Goal: Information Seeking & Learning: Learn about a topic

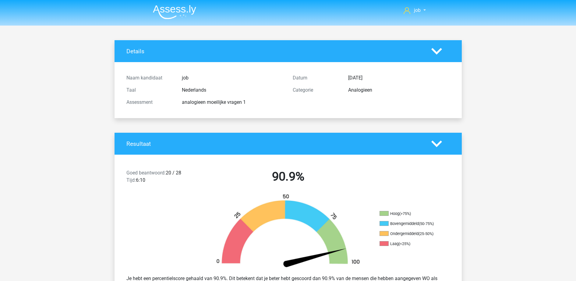
scroll to position [114, 0]
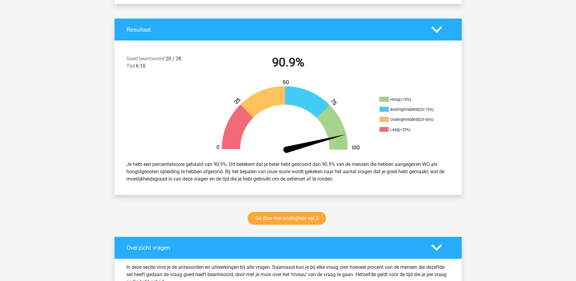
drag, startPoint x: 0, startPoint y: 0, endPoint x: 219, endPoint y: 124, distance: 251.5
click at [219, 124] on img at bounding box center [288, 117] width 164 height 76
click at [264, 212] on link "Ga door met analogieen set 2" at bounding box center [286, 218] width 78 height 13
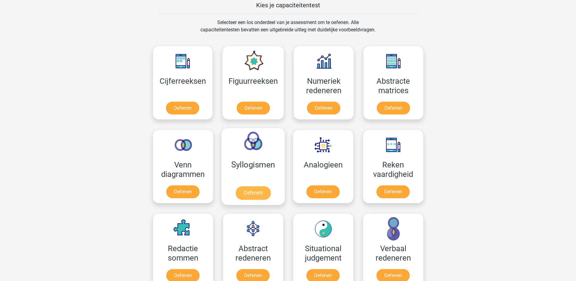
scroll to position [304, 0]
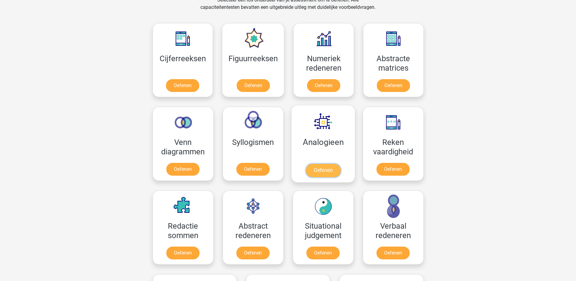
click at [305, 164] on link "Oefenen" at bounding box center [322, 170] width 35 height 13
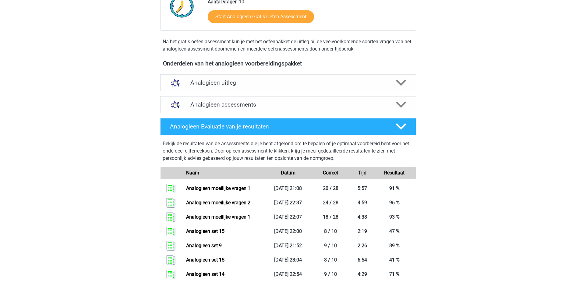
scroll to position [114, 0]
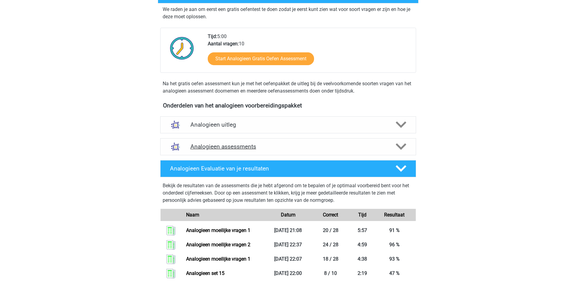
click at [282, 142] on div "Analogieen assessments" at bounding box center [288, 146] width 256 height 17
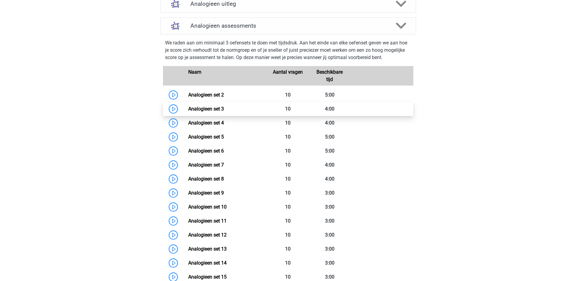
scroll to position [304, 0]
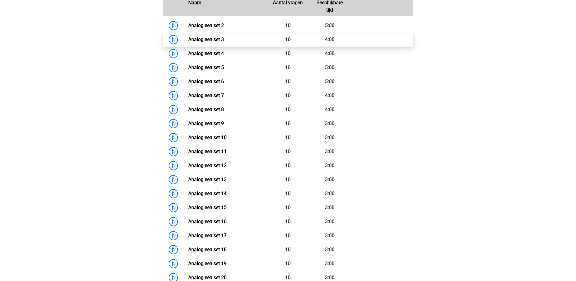
click at [226, 149] on link "Analogieen set 11" at bounding box center [207, 152] width 38 height 6
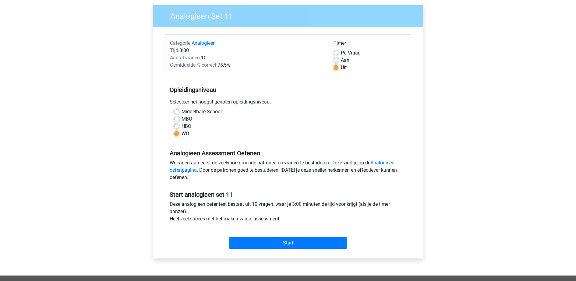
scroll to position [114, 0]
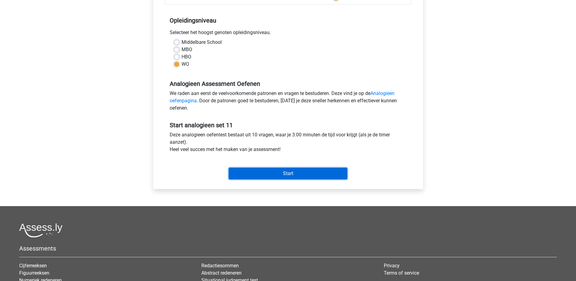
click at [269, 175] on input "Start" at bounding box center [288, 174] width 118 height 12
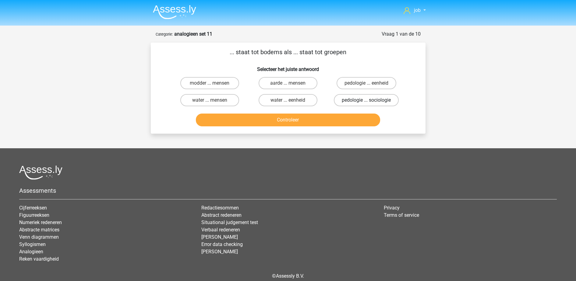
click at [361, 98] on label "pedologie ... sociologie" at bounding box center [366, 100] width 65 height 12
click at [366, 100] on input "pedologie ... sociologie" at bounding box center [368, 102] width 4 height 4
radio input "true"
click at [349, 115] on button "Controleer" at bounding box center [288, 120] width 184 height 13
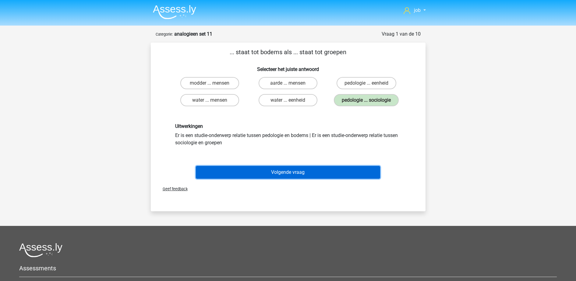
click at [319, 176] on button "Volgende vraag" at bounding box center [288, 172] width 184 height 13
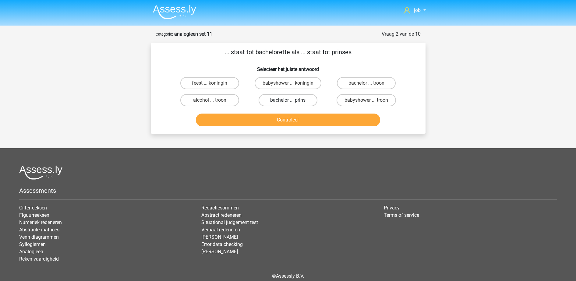
click at [278, 99] on label "bachelor ... prins" at bounding box center [287, 100] width 59 height 12
click at [288, 100] on input "bachelor ... prins" at bounding box center [290, 102] width 4 height 4
radio input "true"
click at [278, 116] on button "Controleer" at bounding box center [288, 120] width 184 height 13
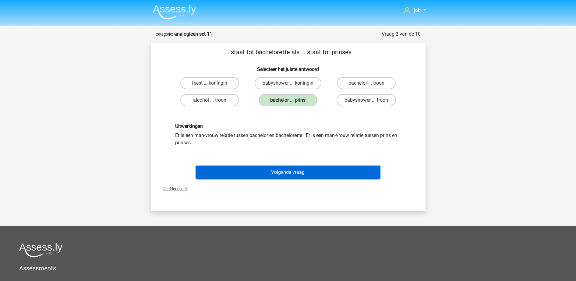
click at [286, 173] on button "Volgende vraag" at bounding box center [288, 172] width 184 height 13
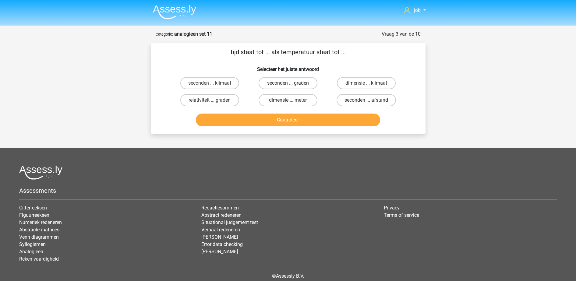
click at [271, 87] on label "seconden ... graden" at bounding box center [287, 83] width 59 height 12
click at [288, 87] on input "seconden ... graden" at bounding box center [290, 85] width 4 height 4
radio input "true"
click at [278, 119] on button "Controleer" at bounding box center [288, 120] width 184 height 13
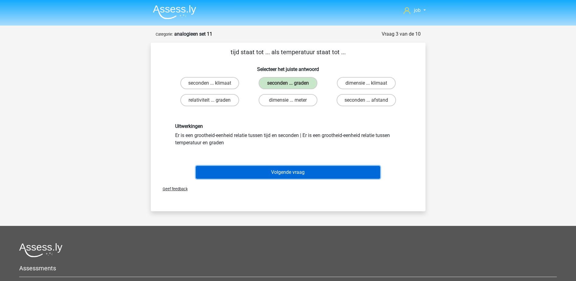
click at [282, 170] on button "Volgende vraag" at bounding box center [288, 172] width 184 height 13
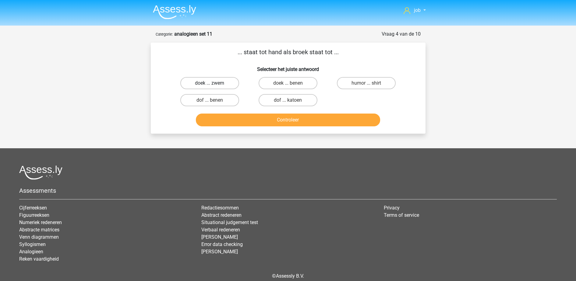
click at [229, 79] on label "doek ... zwem" at bounding box center [209, 83] width 59 height 12
click at [213, 83] on input "doek ... zwem" at bounding box center [211, 85] width 4 height 4
radio input "true"
click at [245, 122] on button "Controleer" at bounding box center [288, 120] width 184 height 13
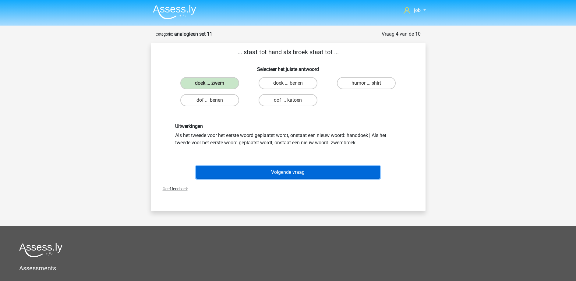
click at [252, 172] on button "Volgende vraag" at bounding box center [288, 172] width 184 height 13
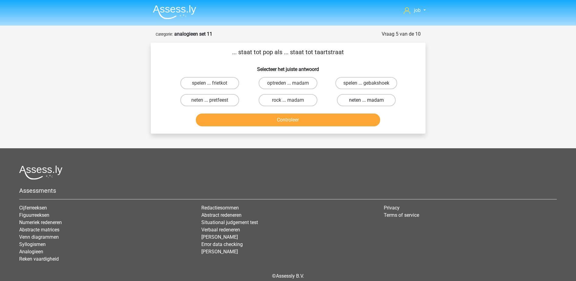
click at [346, 100] on label "neten ... madam" at bounding box center [366, 100] width 59 height 12
click at [366, 100] on input "neten ... madam" at bounding box center [368, 102] width 4 height 4
radio input "true"
click at [341, 117] on button "Controleer" at bounding box center [288, 120] width 184 height 13
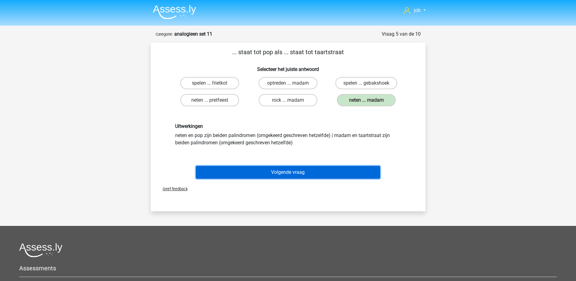
click at [317, 169] on button "Volgende vraag" at bounding box center [288, 172] width 184 height 13
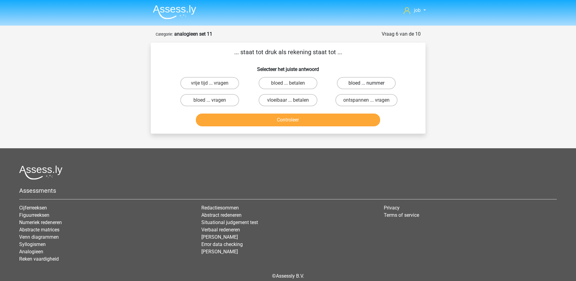
click at [354, 82] on label "bloed ... nummer" at bounding box center [366, 83] width 59 height 12
click at [366, 83] on input "bloed ... nummer" at bounding box center [368, 85] width 4 height 4
radio input "true"
click at [332, 122] on button "Controleer" at bounding box center [288, 120] width 184 height 13
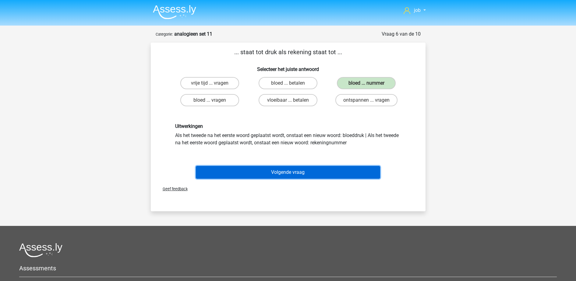
click at [320, 172] on button "Volgende vraag" at bounding box center [288, 172] width 184 height 13
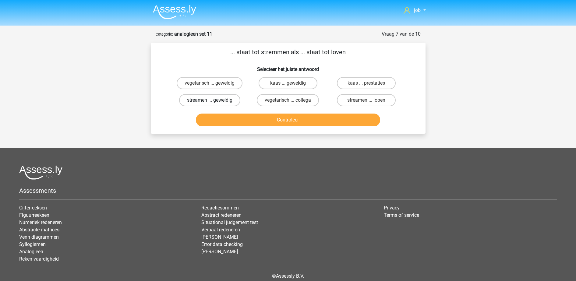
click at [228, 100] on label "streamen ... geweldig" at bounding box center [209, 100] width 61 height 12
click at [213, 100] on input "streamen ... geweldig" at bounding box center [211, 102] width 4 height 4
radio input "true"
click at [375, 92] on div "streamen ... lopen" at bounding box center [366, 100] width 78 height 17
click at [369, 100] on label "streamen ... lopen" at bounding box center [366, 100] width 59 height 12
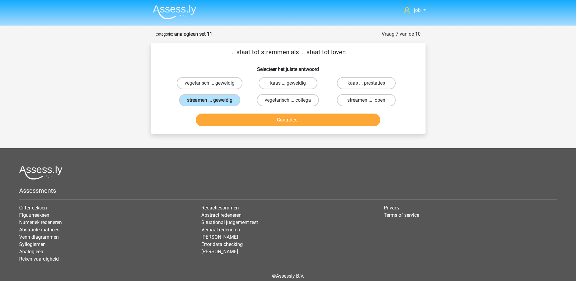
click at [369, 100] on input "streamen ... lopen" at bounding box center [368, 102] width 4 height 4
radio input "true"
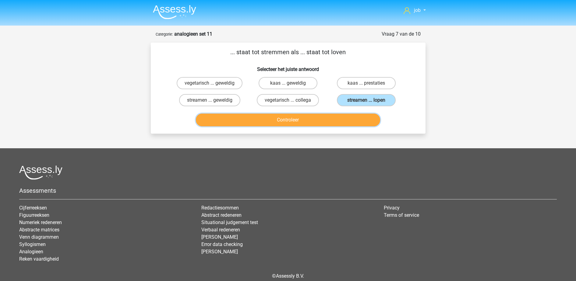
click at [360, 121] on button "Controleer" at bounding box center [288, 120] width 184 height 13
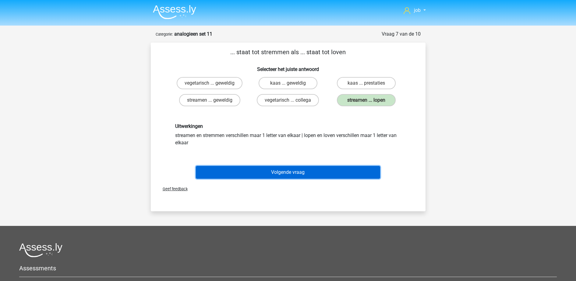
click at [287, 169] on button "Volgende vraag" at bounding box center [288, 172] width 184 height 13
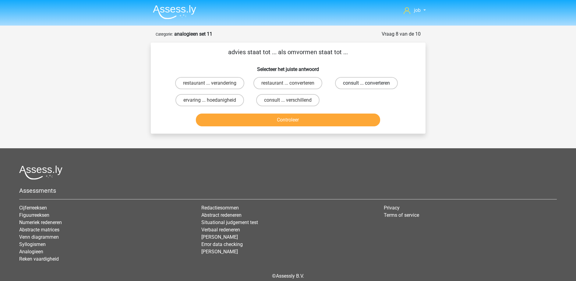
click at [345, 79] on label "consult ... converteren" at bounding box center [366, 83] width 63 height 12
click at [366, 83] on input "consult ... converteren" at bounding box center [368, 85] width 4 height 4
radio input "true"
click at [334, 112] on div "Controleer" at bounding box center [287, 119] width 255 height 20
click at [331, 124] on button "Controleer" at bounding box center [288, 120] width 184 height 13
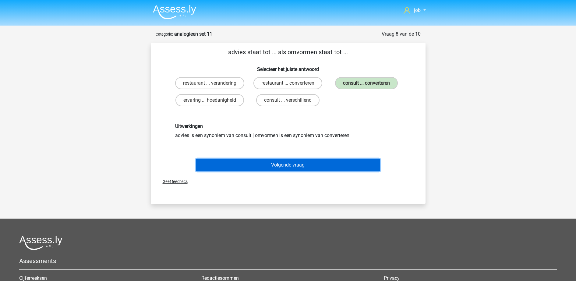
click at [325, 168] on button "Volgende vraag" at bounding box center [288, 165] width 184 height 13
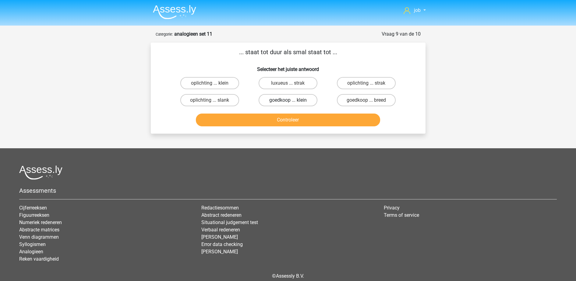
click at [271, 98] on label "goedkoop ... klein" at bounding box center [287, 100] width 59 height 12
click at [288, 100] on input "goedkoop ... klein" at bounding box center [290, 102] width 4 height 4
radio input "true"
click at [358, 102] on label "goedkoop ... breed" at bounding box center [366, 100] width 59 height 12
click at [366, 102] on input "goedkoop ... breed" at bounding box center [368, 102] width 4 height 4
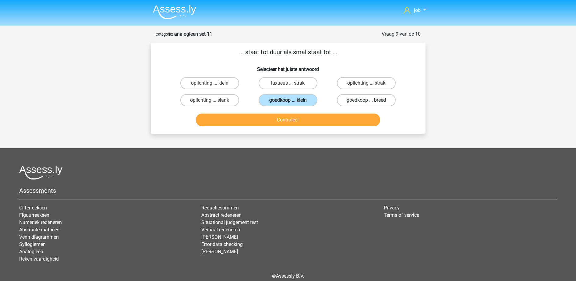
radio input "true"
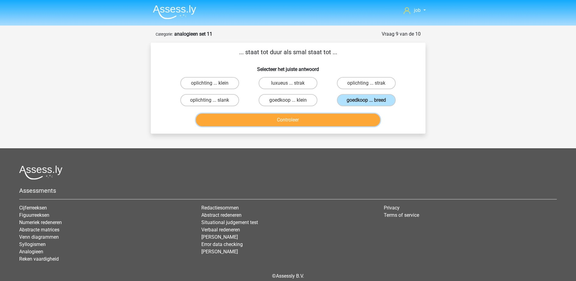
click at [348, 120] on button "Controleer" at bounding box center [288, 120] width 184 height 13
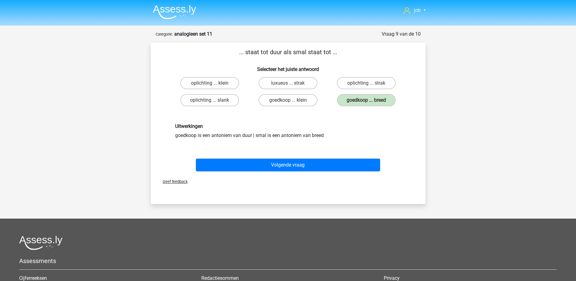
click at [331, 157] on div "Volgende vraag" at bounding box center [287, 164] width 255 height 20
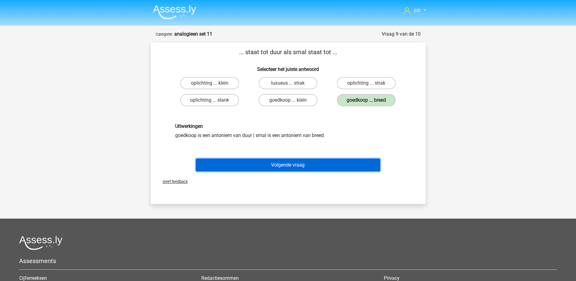
click at [323, 164] on button "Volgende vraag" at bounding box center [288, 165] width 184 height 13
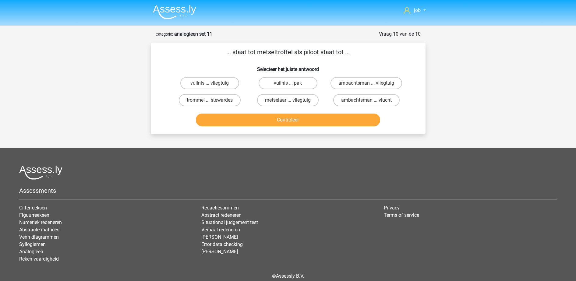
drag, startPoint x: 259, startPoint y: 52, endPoint x: 292, endPoint y: 54, distance: 32.9
click at [292, 54] on p "... staat tot metseltroffel als piloot staat tot ..." at bounding box center [287, 51] width 255 height 9
copy p "metseltroffel"
click at [200, 56] on p "... staat tot metseltroffel als piloot staat tot ..." at bounding box center [287, 51] width 255 height 9
click at [303, 99] on label "metselaar ... vliegtuig" at bounding box center [287, 100] width 61 height 12
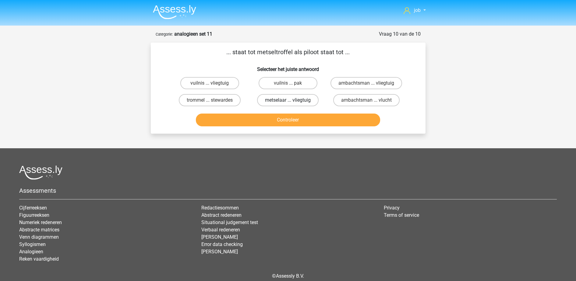
click at [292, 100] on input "metselaar ... vliegtuig" at bounding box center [290, 102] width 4 height 4
radio input "true"
click at [303, 115] on button "Controleer" at bounding box center [288, 120] width 184 height 13
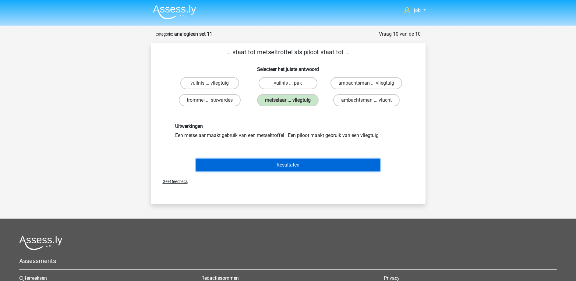
click at [297, 163] on button "Resultaten" at bounding box center [288, 165] width 184 height 13
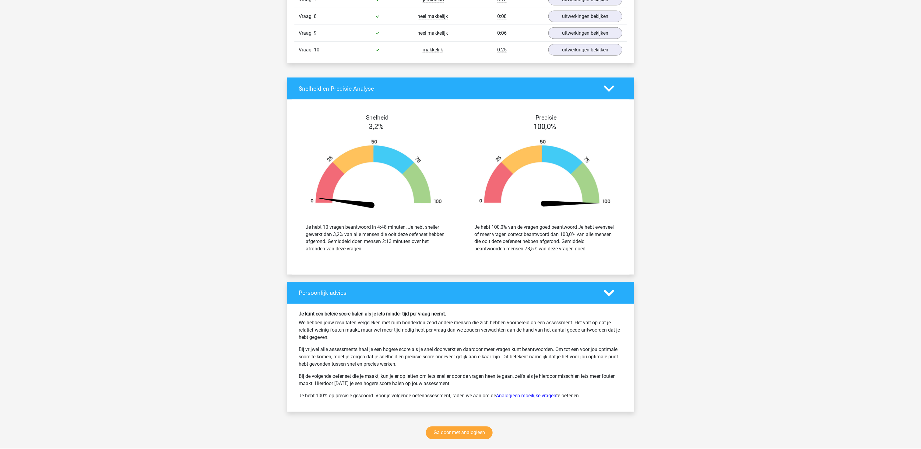
scroll to position [510, 0]
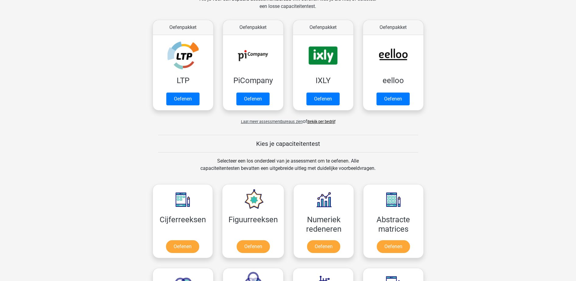
scroll to position [152, 0]
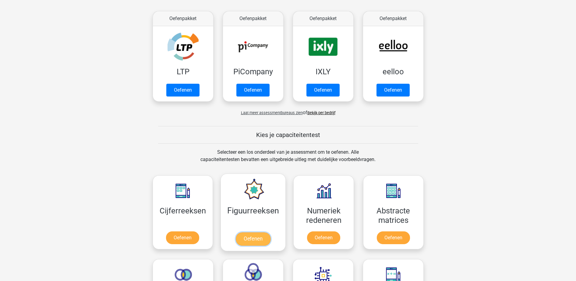
click at [240, 232] on link "Oefenen" at bounding box center [253, 238] width 35 height 13
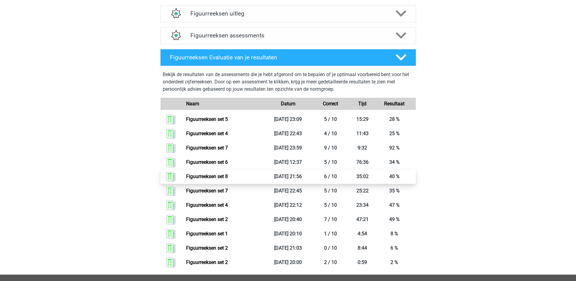
scroll to position [228, 0]
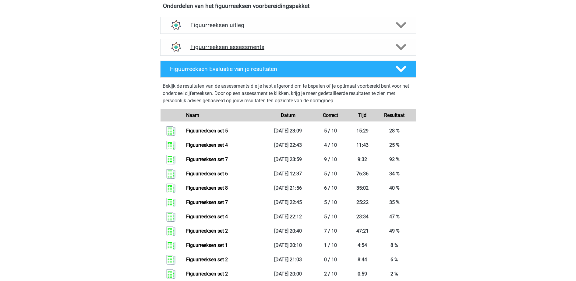
click at [270, 49] on h4 "Figuurreeksen assessments" at bounding box center [287, 47] width 195 height 7
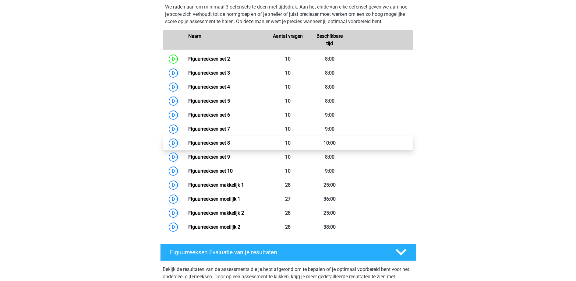
scroll to position [304, 0]
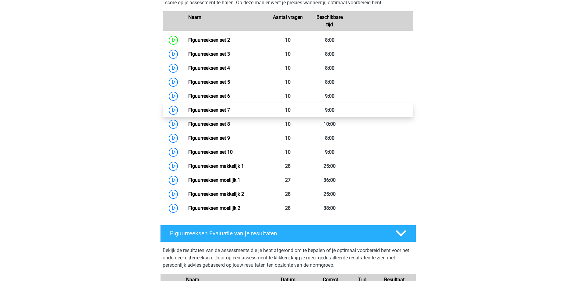
click at [230, 110] on link "Figuurreeksen set 7" at bounding box center [209, 110] width 42 height 6
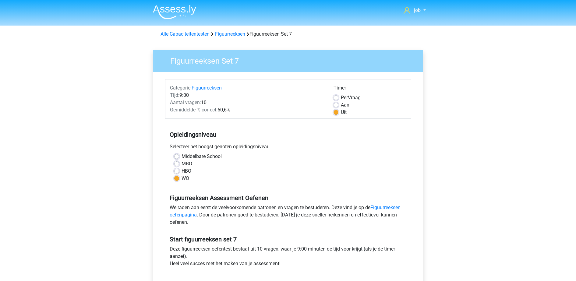
scroll to position [38, 0]
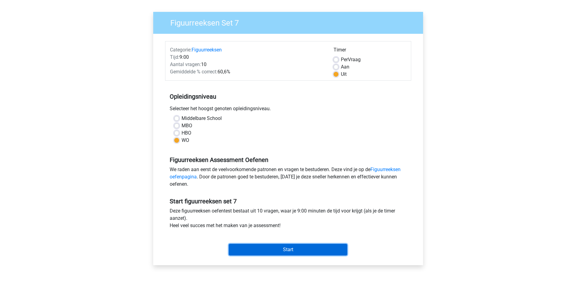
drag, startPoint x: 281, startPoint y: 241, endPoint x: 282, endPoint y: 247, distance: 6.5
click at [282, 247] on input "Start" at bounding box center [288, 250] width 118 height 12
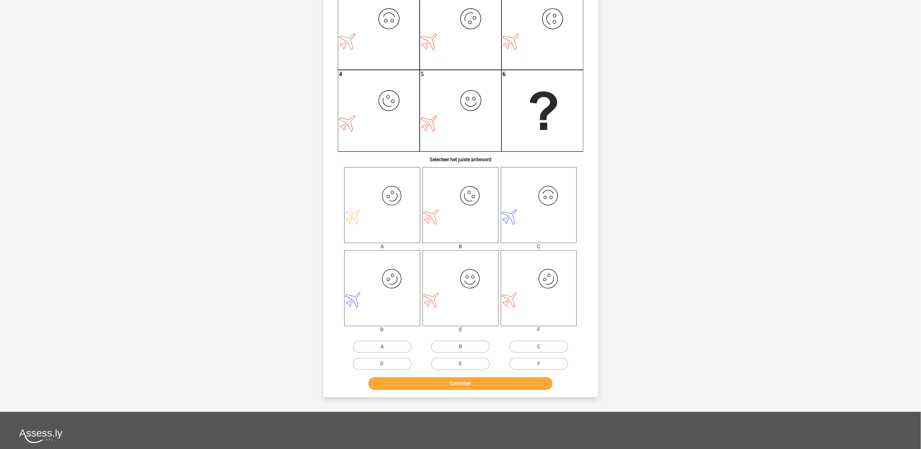
scroll to position [54, 0]
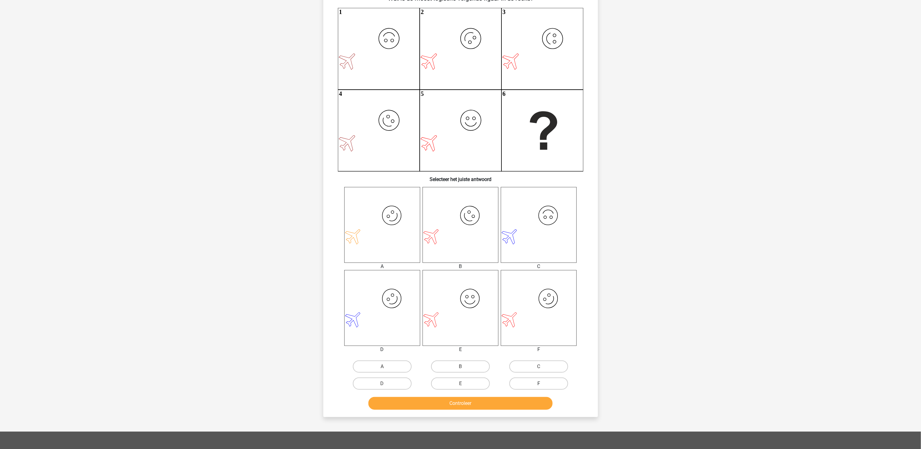
click at [526, 281] on label "F" at bounding box center [538, 384] width 59 height 12
click at [539, 281] on input "F" at bounding box center [541, 386] width 4 height 4
radio input "true"
click at [521, 281] on button "Controleer" at bounding box center [460, 403] width 184 height 13
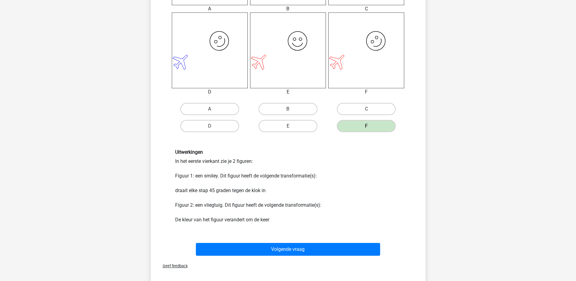
scroll to position [358, 0]
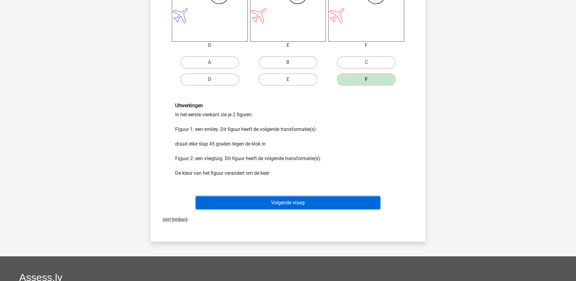
click at [269, 199] on button "Volgende vraag" at bounding box center [288, 202] width 184 height 13
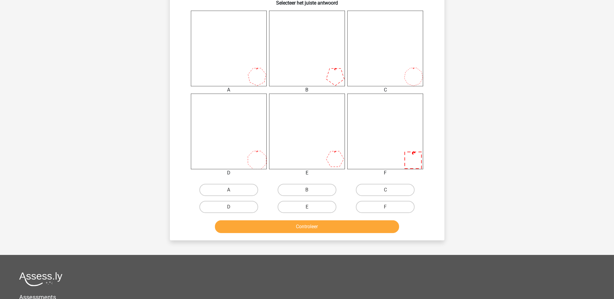
scroll to position [238, 0]
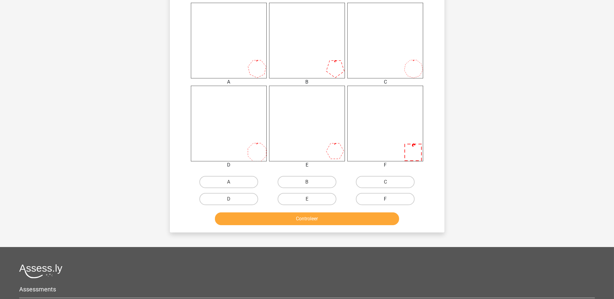
drag, startPoint x: 376, startPoint y: 197, endPoint x: 376, endPoint y: 204, distance: 6.7
click at [377, 198] on label "F" at bounding box center [385, 199] width 59 height 12
click at [385, 199] on input "F" at bounding box center [387, 201] width 4 height 4
radio input "true"
click at [378, 214] on button "Controleer" at bounding box center [307, 219] width 184 height 13
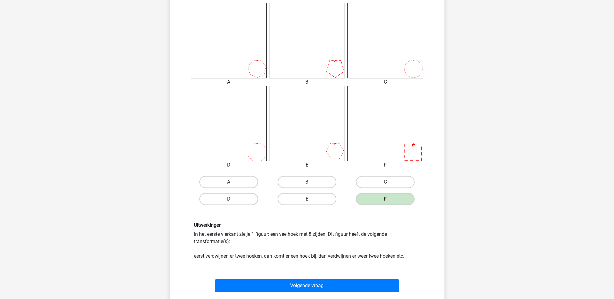
click at [363, 281] on div "Volgende vraag" at bounding box center [307, 287] width 235 height 15
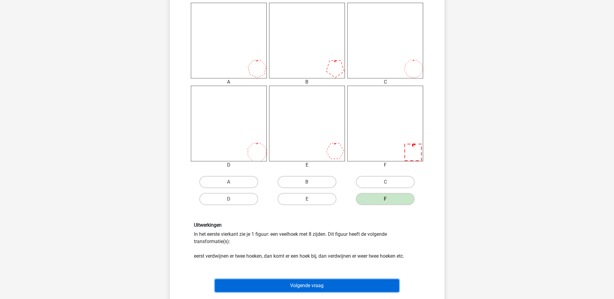
click at [363, 281] on button "Volgende vraag" at bounding box center [307, 286] width 184 height 13
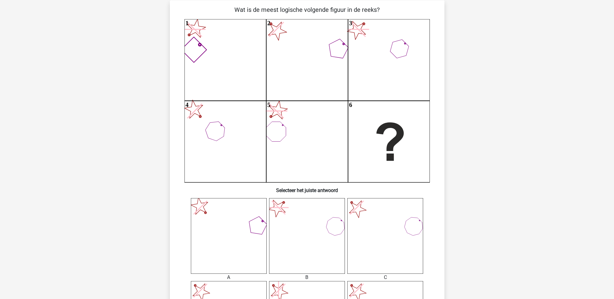
scroll to position [30, 0]
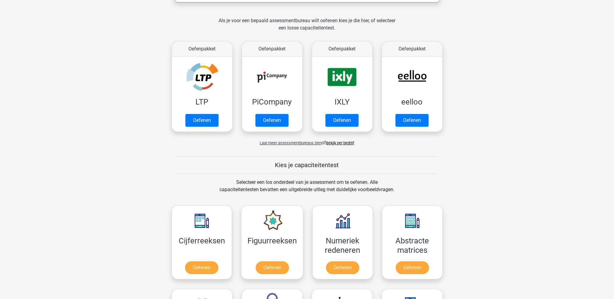
scroll to position [162, 0]
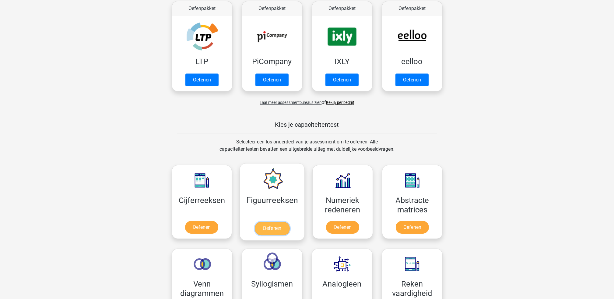
drag, startPoint x: 0, startPoint y: 0, endPoint x: 286, endPoint y: 183, distance: 339.7
click at [286, 222] on link "Oefenen" at bounding box center [272, 228] width 35 height 13
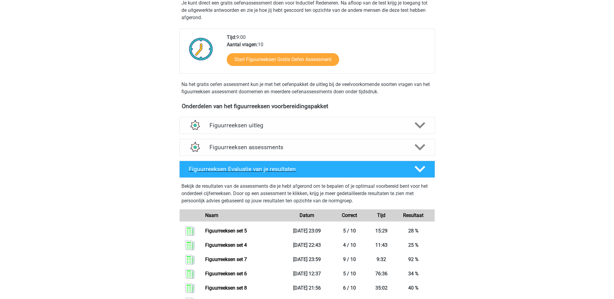
scroll to position [243, 0]
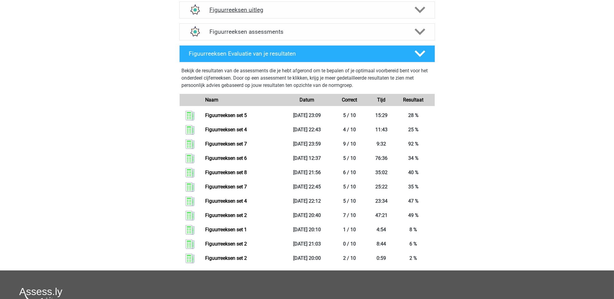
click at [288, 14] on div "Figuurreeksen uitleg" at bounding box center [307, 10] width 256 height 17
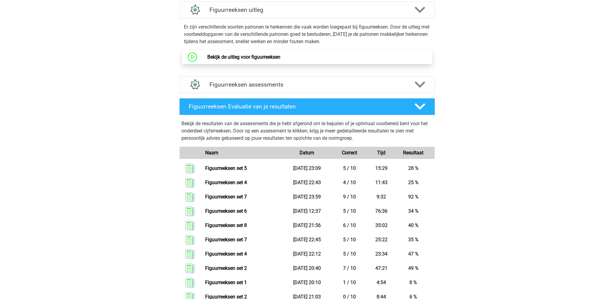
click at [273, 54] on link "Bekijk de uitleg voor figuurreeksen" at bounding box center [243, 57] width 73 height 6
click at [262, 86] on h4 "Figuurreeksen assessments" at bounding box center [306, 84] width 195 height 7
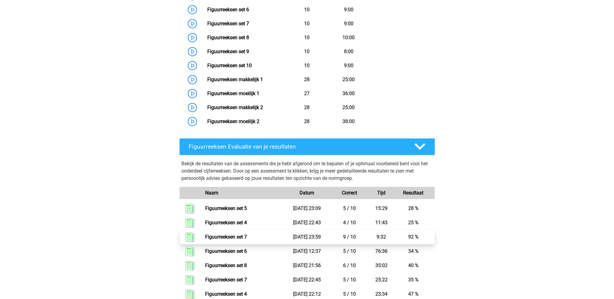
scroll to position [365, 0]
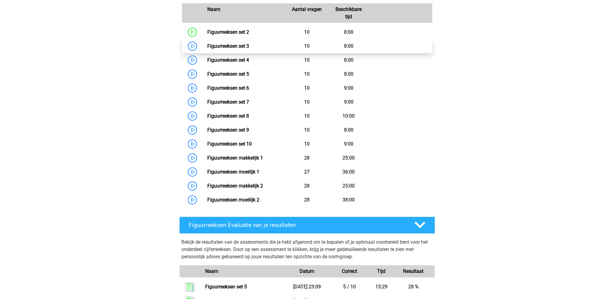
click at [249, 48] on link "Figuurreeksen set 3" at bounding box center [228, 46] width 42 height 6
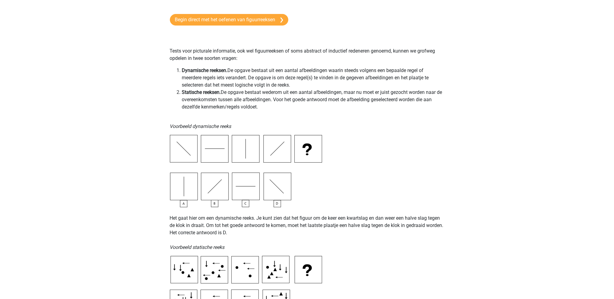
scroll to position [162, 0]
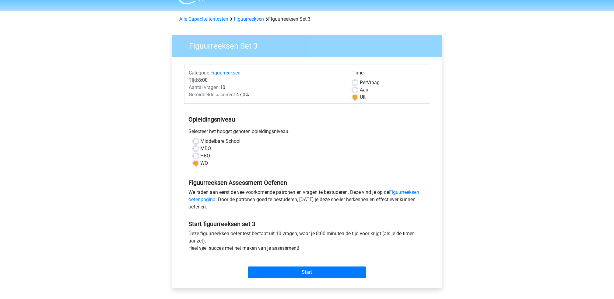
scroll to position [40, 0]
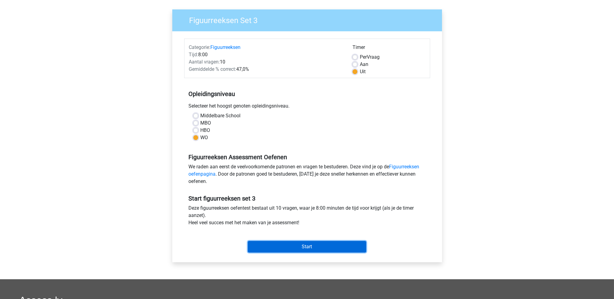
click at [269, 242] on input "Start" at bounding box center [307, 247] width 118 height 12
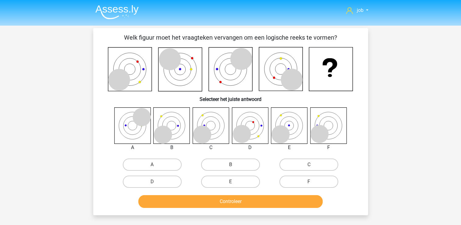
drag, startPoint x: 148, startPoint y: 69, endPoint x: 128, endPoint y: 66, distance: 20.5
click at [128, 66] on icon at bounding box center [130, 69] width 44 height 44
click at [298, 187] on div "F" at bounding box center [308, 181] width 78 height 17
click at [299, 181] on label "F" at bounding box center [308, 181] width 59 height 12
click at [309, 181] on input "F" at bounding box center [311, 183] width 4 height 4
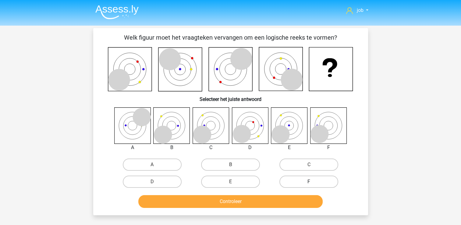
radio input "true"
click at [285, 208] on div "Controleer" at bounding box center [230, 202] width 235 height 15
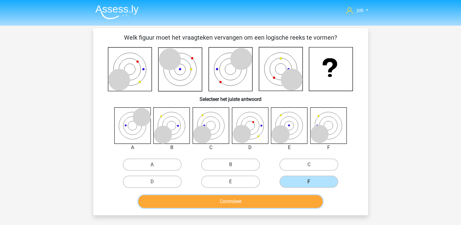
click at [283, 204] on button "Controleer" at bounding box center [230, 201] width 184 height 13
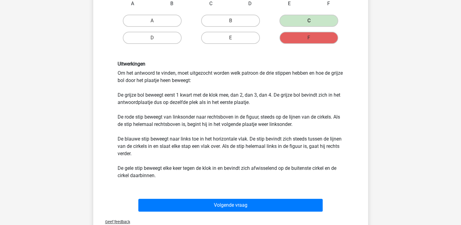
scroll to position [213, 0]
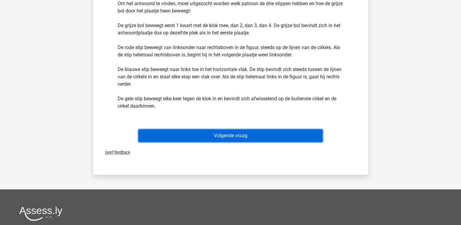
click at [256, 136] on button "Volgende vraag" at bounding box center [230, 135] width 184 height 13
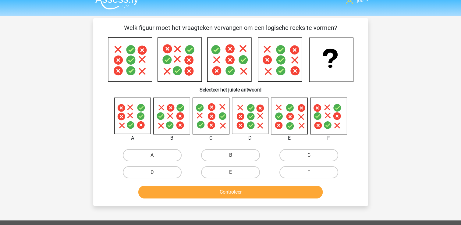
scroll to position [0, 0]
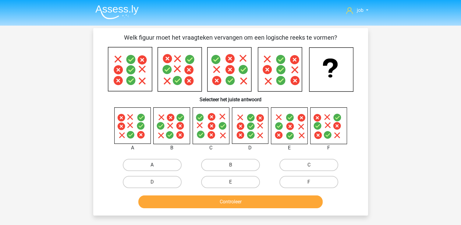
click at [164, 163] on label "A" at bounding box center [152, 165] width 59 height 12
click at [156, 165] on input "A" at bounding box center [154, 167] width 4 height 4
radio input "true"
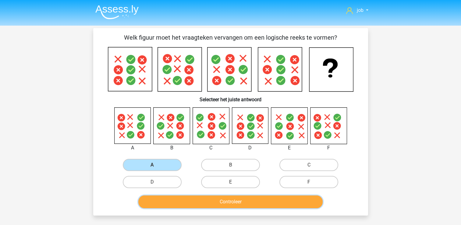
click at [182, 199] on button "Controleer" at bounding box center [230, 201] width 184 height 13
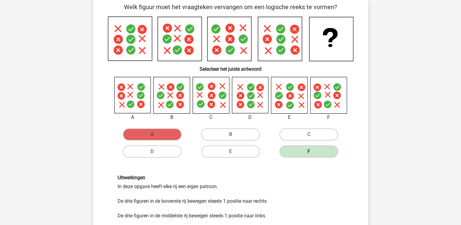
scroll to position [122, 0]
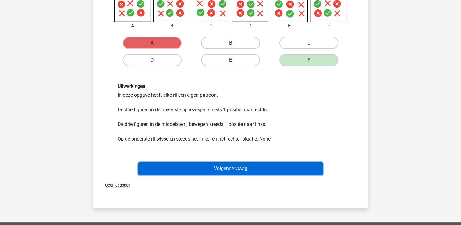
click at [196, 163] on button "Volgende vraag" at bounding box center [230, 168] width 184 height 13
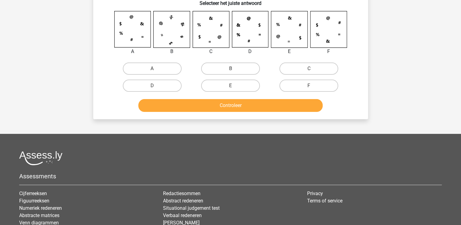
scroll to position [28, 0]
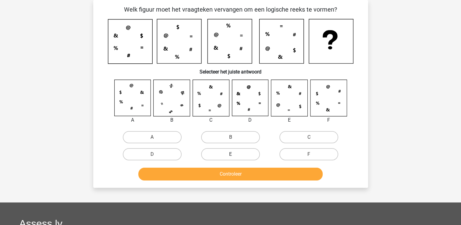
click at [244, 148] on label "E" at bounding box center [230, 154] width 59 height 12
click at [234, 154] on input "E" at bounding box center [232, 156] width 4 height 4
radio input "true"
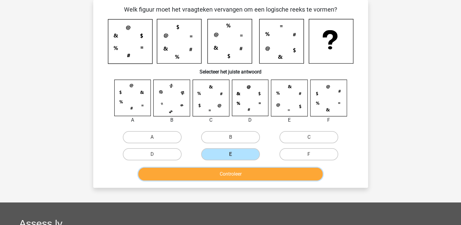
click at [209, 170] on button "Controleer" at bounding box center [230, 173] width 184 height 13
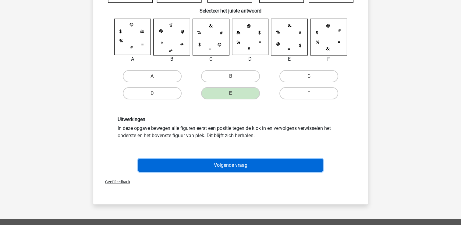
click at [209, 161] on button "Volgende vraag" at bounding box center [230, 165] width 184 height 13
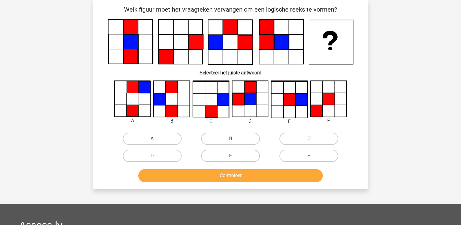
click at [325, 140] on label "C" at bounding box center [308, 138] width 59 height 12
click at [313, 140] on input "C" at bounding box center [311, 140] width 4 height 4
radio input "true"
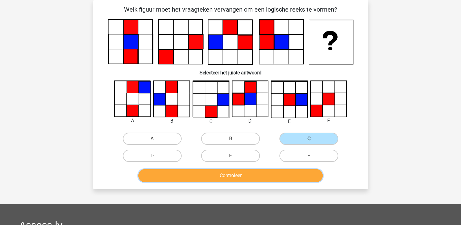
click at [275, 178] on button "Controleer" at bounding box center [230, 175] width 184 height 13
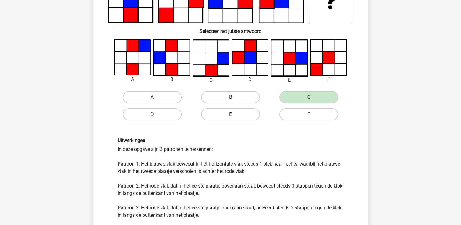
scroll to position [89, 0]
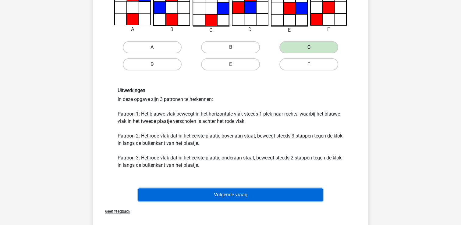
click at [261, 191] on button "Volgende vraag" at bounding box center [230, 194] width 184 height 13
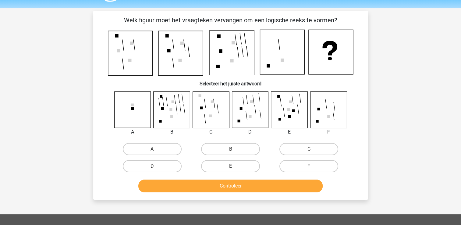
scroll to position [0, 0]
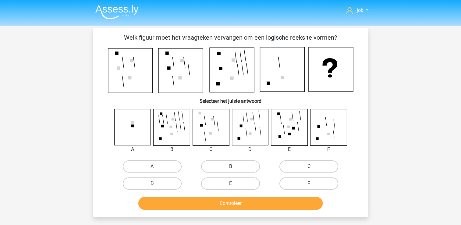
click at [292, 163] on label "C" at bounding box center [308, 166] width 59 height 12
click at [309, 166] on input "C" at bounding box center [311, 168] width 4 height 4
radio input "true"
click at [244, 176] on div "E" at bounding box center [230, 183] width 78 height 17
click at [244, 184] on label "E" at bounding box center [230, 183] width 59 height 12
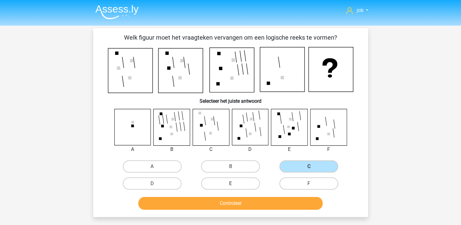
click at [234, 184] on input "E" at bounding box center [232, 185] width 4 height 4
radio input "true"
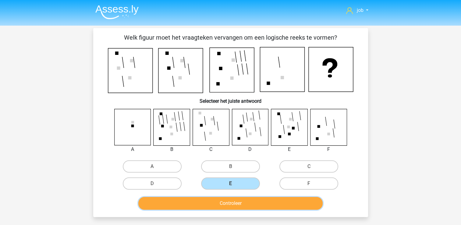
click at [248, 203] on button "Controleer" at bounding box center [230, 203] width 184 height 13
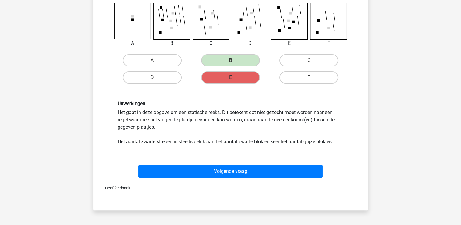
scroll to position [122, 0]
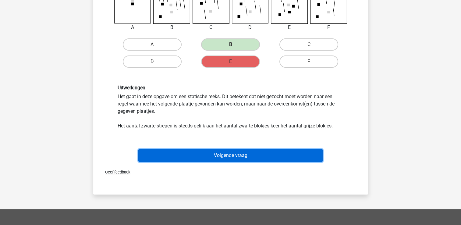
click at [227, 160] on button "Volgende vraag" at bounding box center [230, 155] width 184 height 13
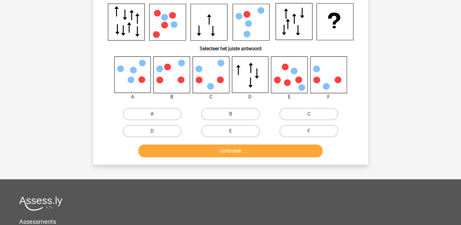
scroll to position [28, 0]
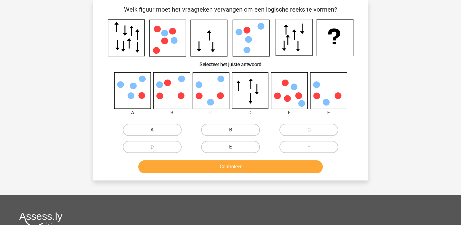
click at [217, 132] on label "B" at bounding box center [230, 130] width 59 height 12
click at [230, 132] on input "B" at bounding box center [232, 132] width 4 height 4
radio input "true"
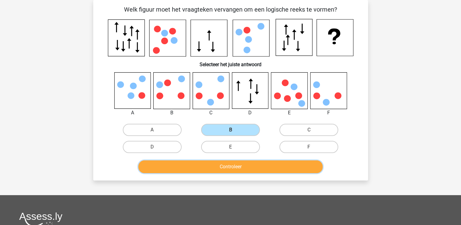
click at [234, 170] on button "Controleer" at bounding box center [230, 166] width 184 height 13
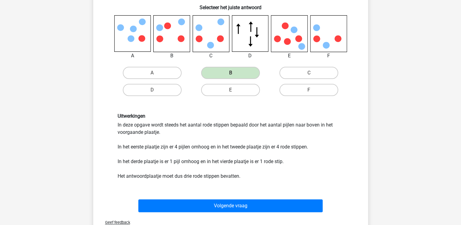
scroll to position [89, 0]
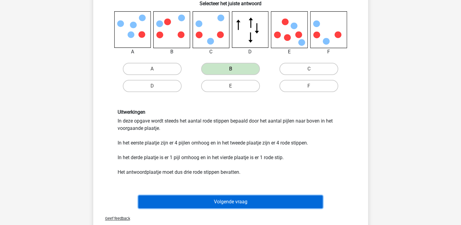
click at [244, 195] on button "Volgende vraag" at bounding box center [230, 201] width 184 height 13
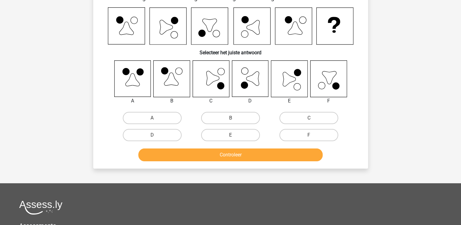
scroll to position [28, 0]
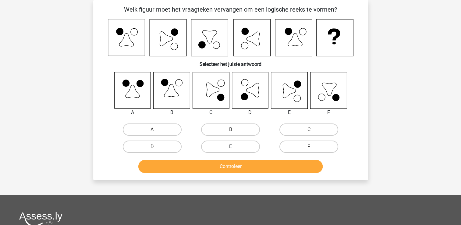
click at [236, 146] on label "E" at bounding box center [230, 146] width 59 height 12
click at [234, 146] on input "E" at bounding box center [232, 148] width 4 height 4
radio input "true"
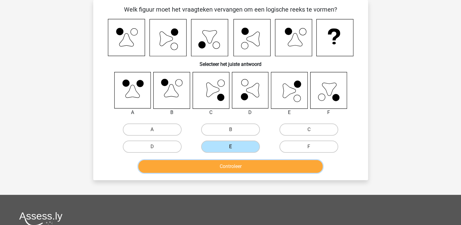
click at [239, 161] on button "Controleer" at bounding box center [230, 166] width 184 height 13
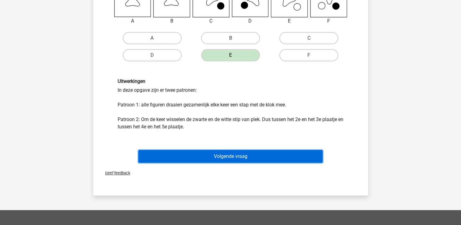
click at [251, 154] on button "Volgende vraag" at bounding box center [230, 156] width 184 height 13
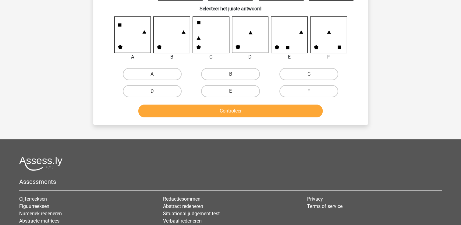
scroll to position [0, 0]
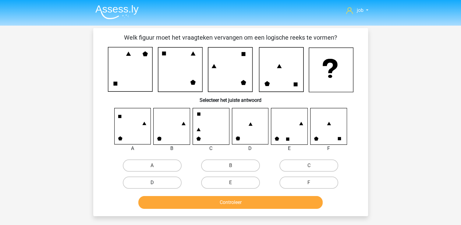
click at [161, 180] on label "D" at bounding box center [152, 182] width 59 height 12
click at [156, 182] on input "D" at bounding box center [154, 184] width 4 height 4
radio input "true"
click at [180, 209] on div "Controleer" at bounding box center [230, 203] width 235 height 15
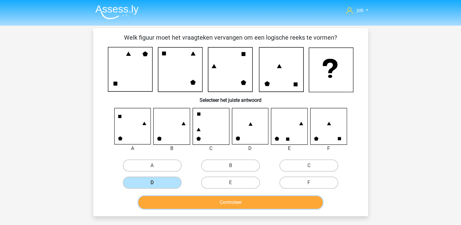
click at [180, 207] on button "Controleer" at bounding box center [230, 202] width 184 height 13
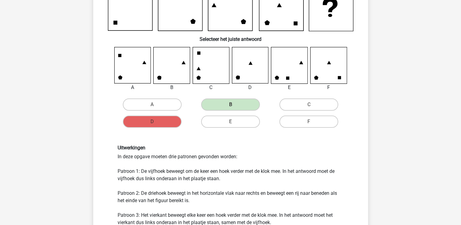
scroll to position [152, 0]
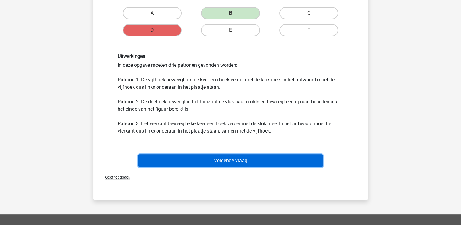
click at [171, 158] on button "Volgende vraag" at bounding box center [230, 160] width 184 height 13
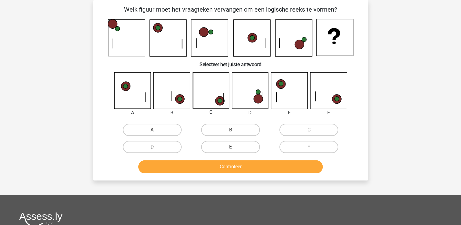
scroll to position [0, 0]
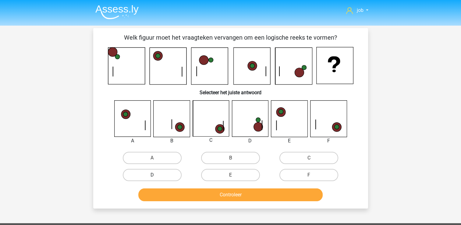
click at [176, 164] on div "D" at bounding box center [151, 158] width 73 height 12
click at [174, 173] on label "D" at bounding box center [152, 175] width 59 height 12
click at [156, 175] on input "D" at bounding box center [154, 177] width 4 height 4
radio input "true"
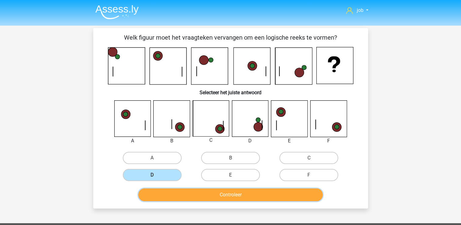
click at [180, 193] on button "Controleer" at bounding box center [230, 194] width 184 height 13
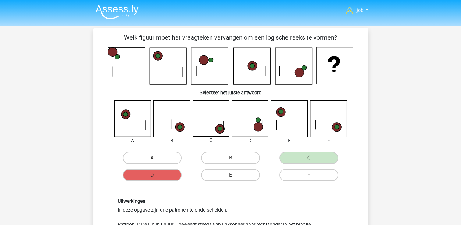
scroll to position [91, 0]
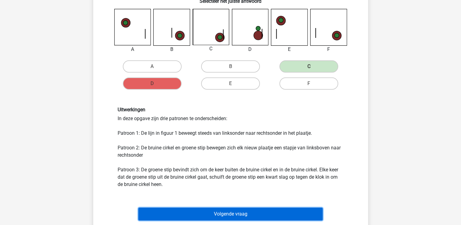
click at [223, 217] on button "Volgende vraag" at bounding box center [230, 213] width 184 height 13
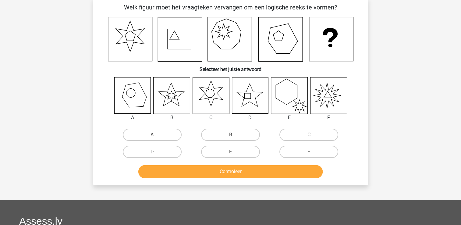
scroll to position [28, 0]
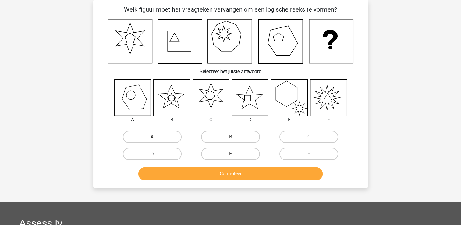
click at [173, 150] on label "D" at bounding box center [152, 154] width 59 height 12
click at [156, 154] on input "D" at bounding box center [154, 156] width 4 height 4
radio input "true"
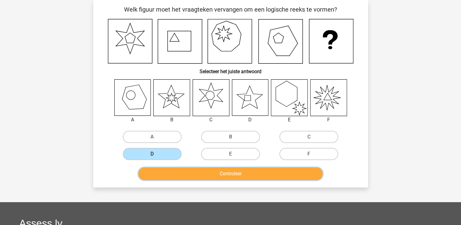
click at [186, 176] on button "Controleer" at bounding box center [230, 173] width 184 height 13
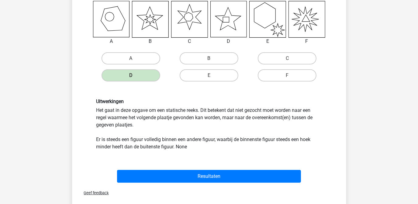
scroll to position [144, 0]
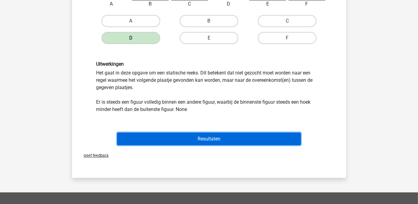
click at [198, 136] on button "Resultaten" at bounding box center [209, 139] width 184 height 13
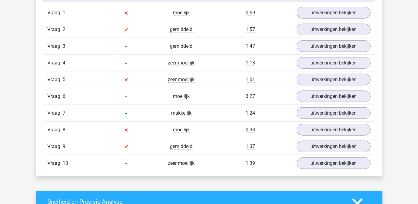
scroll to position [415, 0]
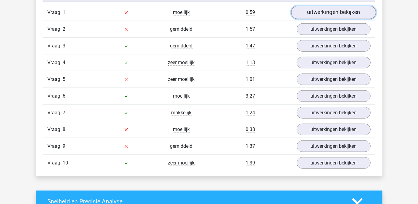
click at [340, 12] on link "uitwerkingen bekijken" at bounding box center [333, 12] width 85 height 13
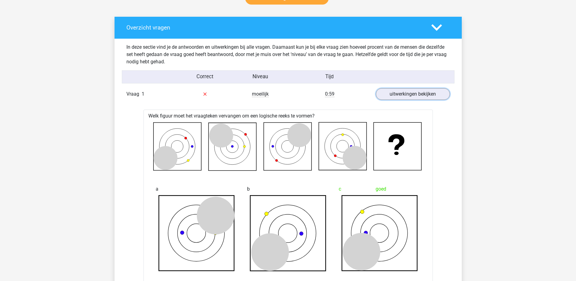
scroll to position [323, 0]
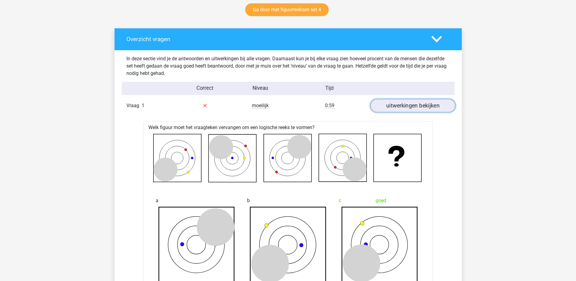
click at [408, 109] on link "uitwerkingen bekijken" at bounding box center [412, 105] width 85 height 13
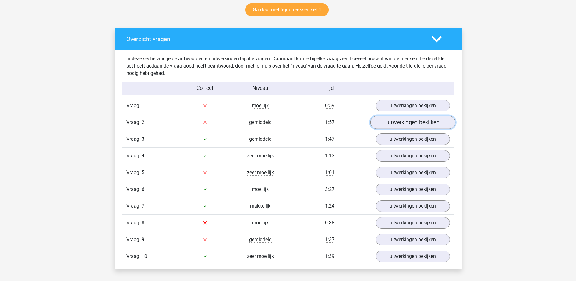
click at [411, 122] on link "uitwerkingen bekijken" at bounding box center [412, 122] width 85 height 13
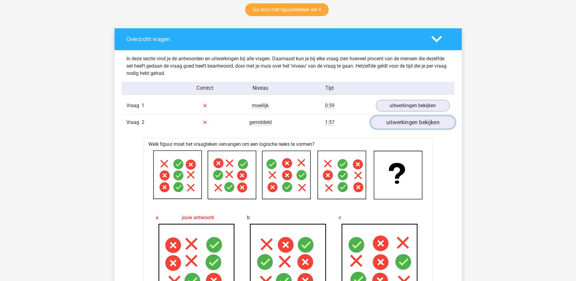
drag, startPoint x: 411, startPoint y: 123, endPoint x: 395, endPoint y: 118, distance: 16.9
click at [395, 118] on link "uitwerkingen bekijken" at bounding box center [412, 122] width 85 height 13
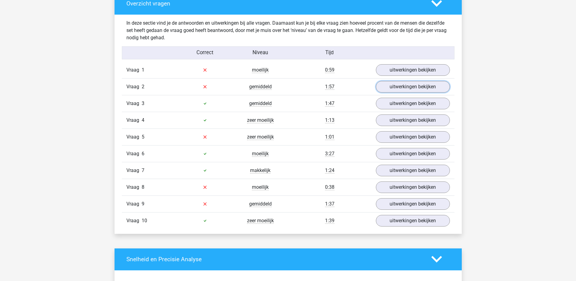
scroll to position [399, 0]
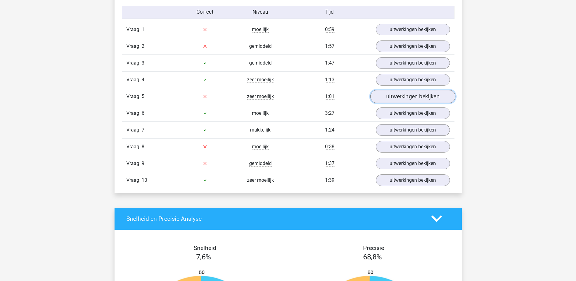
click at [411, 97] on link "uitwerkingen bekijken" at bounding box center [412, 96] width 85 height 13
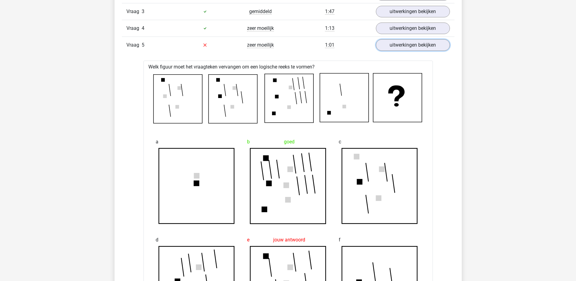
scroll to position [437, 0]
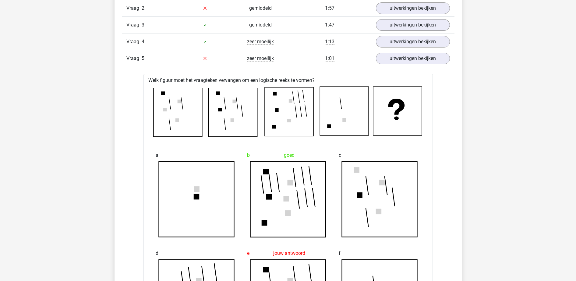
click at [412, 65] on div "Vraag 5 zeer moeilijk 1:01 uitwerkingen bekijken" at bounding box center [288, 58] width 332 height 17
click at [412, 63] on link "uitwerkingen bekijken" at bounding box center [412, 58] width 85 height 13
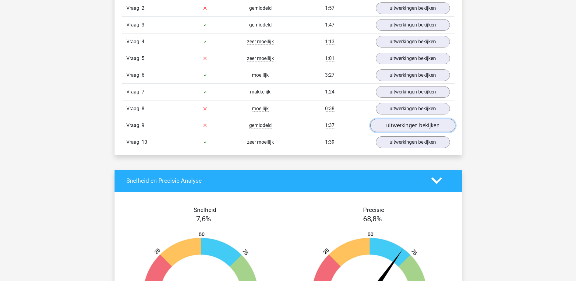
click at [404, 123] on link "uitwerkingen bekijken" at bounding box center [412, 125] width 85 height 13
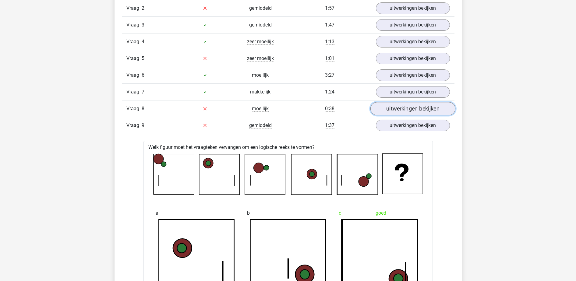
click at [411, 104] on link "uitwerkingen bekijken" at bounding box center [412, 108] width 85 height 13
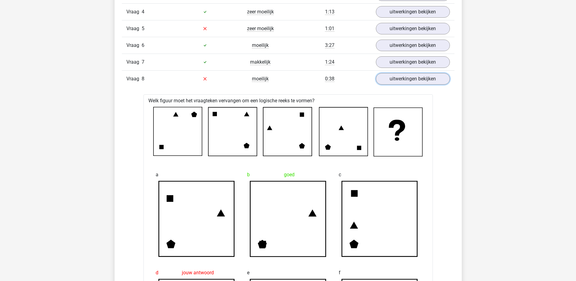
scroll to position [475, 0]
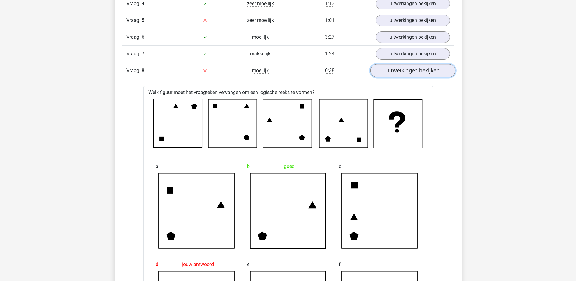
click at [412, 71] on link "uitwerkingen bekijken" at bounding box center [412, 70] width 85 height 13
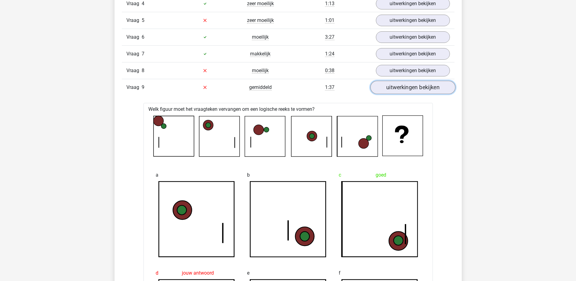
click at [414, 89] on link "uitwerkingen bekijken" at bounding box center [412, 87] width 85 height 13
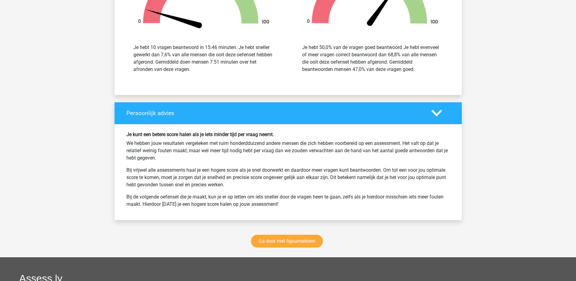
scroll to position [779, 0]
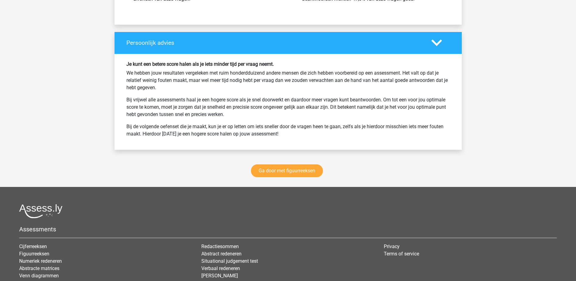
click at [314, 163] on div "Ga door met figuurreeksen" at bounding box center [287, 172] width 347 height 30
click at [310, 170] on link "Ga door met figuurreeksen" at bounding box center [287, 170] width 72 height 13
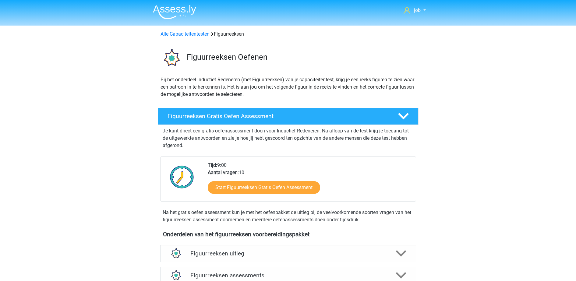
scroll to position [264, 0]
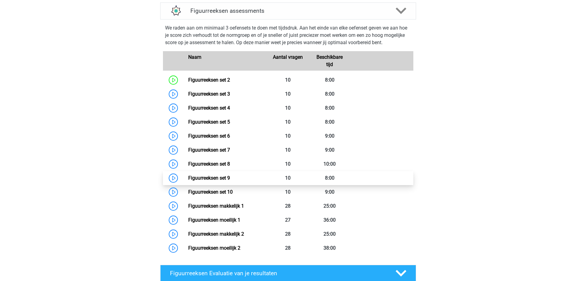
click at [230, 177] on link "Figuurreeksen set 9" at bounding box center [209, 178] width 42 height 6
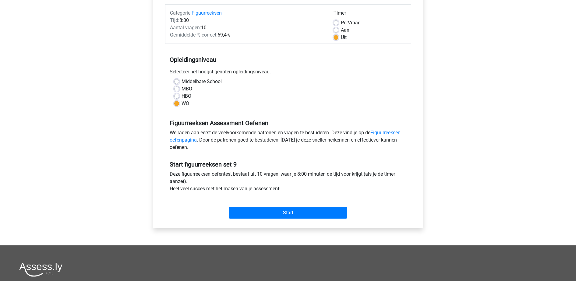
scroll to position [152, 0]
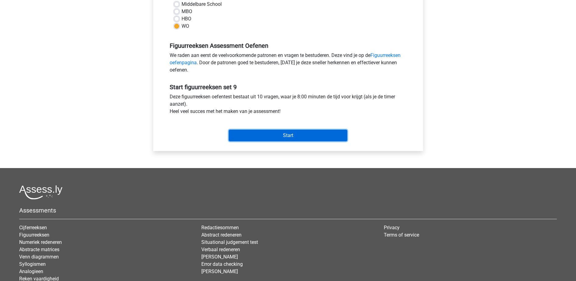
click at [293, 138] on input "Start" at bounding box center [288, 136] width 118 height 12
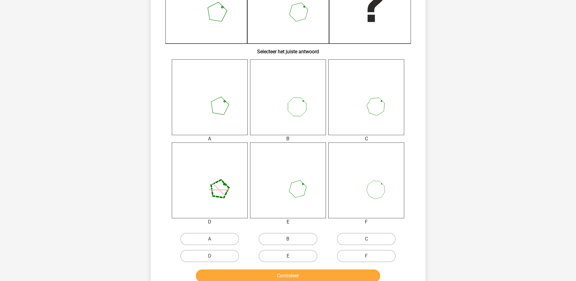
scroll to position [190, 0]
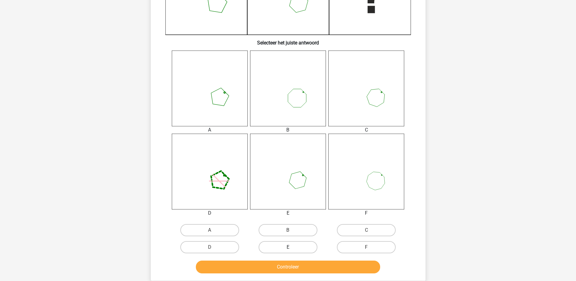
click at [279, 243] on label "E" at bounding box center [287, 247] width 59 height 12
click at [288, 247] on input "E" at bounding box center [290, 249] width 4 height 4
radio input "true"
click at [296, 269] on button "Controleer" at bounding box center [288, 267] width 184 height 13
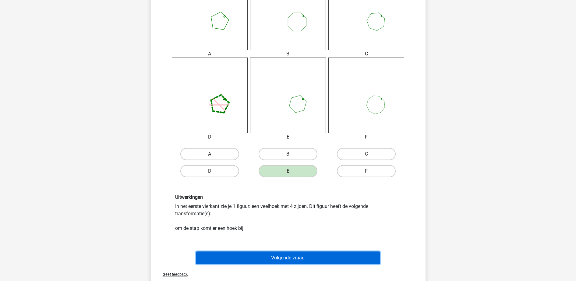
click at [292, 258] on button "Volgende vraag" at bounding box center [288, 257] width 184 height 13
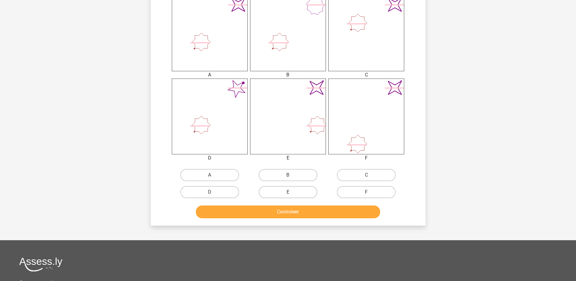
scroll to position [259, 0]
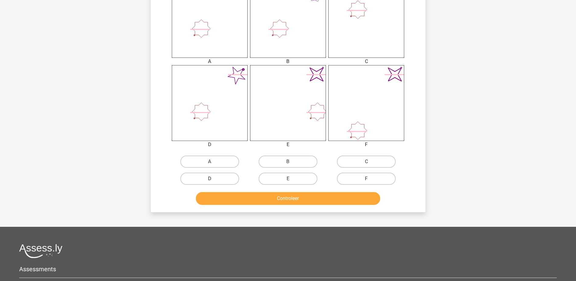
click at [226, 176] on label "D" at bounding box center [209, 179] width 59 height 12
click at [213, 179] on input "D" at bounding box center [211, 181] width 4 height 4
radio input "true"
click at [233, 197] on button "Controleer" at bounding box center [288, 198] width 184 height 13
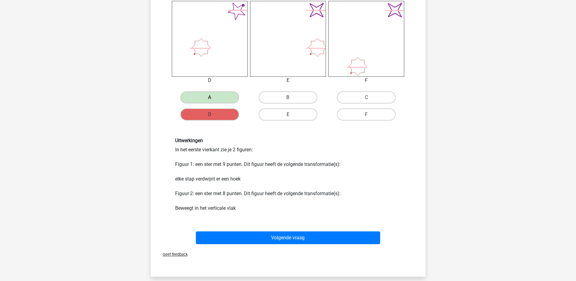
scroll to position [335, 0]
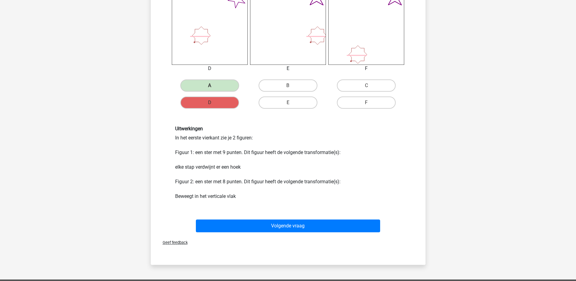
click at [274, 218] on div "Volgende vraag" at bounding box center [287, 225] width 255 height 20
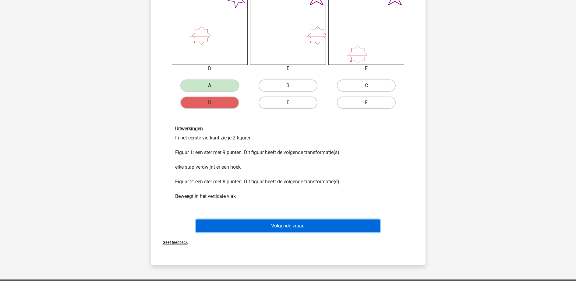
click at [276, 223] on button "Volgende vraag" at bounding box center [288, 225] width 184 height 13
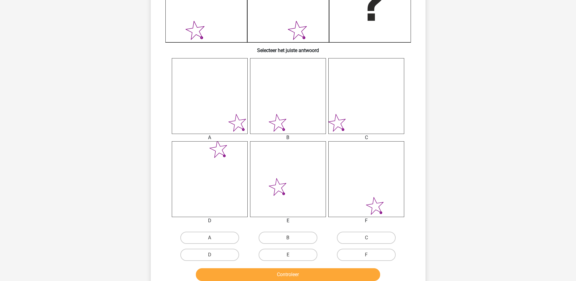
scroll to position [221, 0]
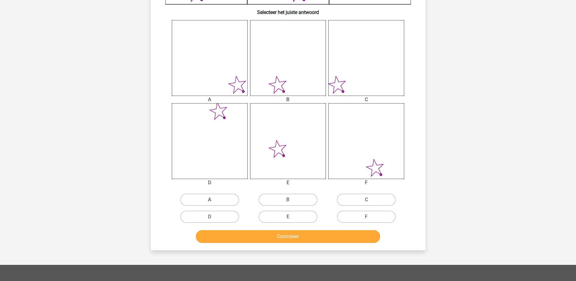
click at [207, 204] on label "A" at bounding box center [209, 200] width 59 height 12
click at [209, 204] on input "A" at bounding box center [211, 202] width 4 height 4
radio input "true"
click at [228, 233] on button "Controleer" at bounding box center [288, 236] width 184 height 13
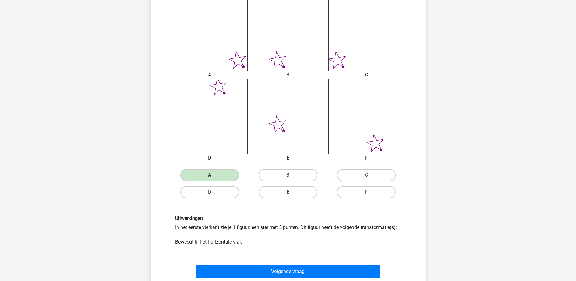
scroll to position [259, 0]
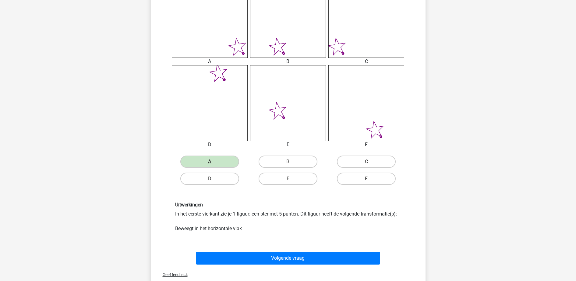
click at [246, 251] on div "Volgende vraag" at bounding box center [287, 257] width 255 height 20
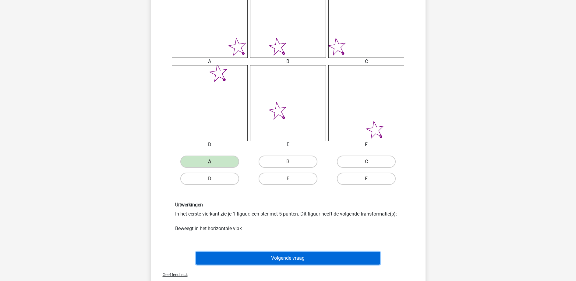
click at [250, 257] on button "Volgende vraag" at bounding box center [288, 258] width 184 height 13
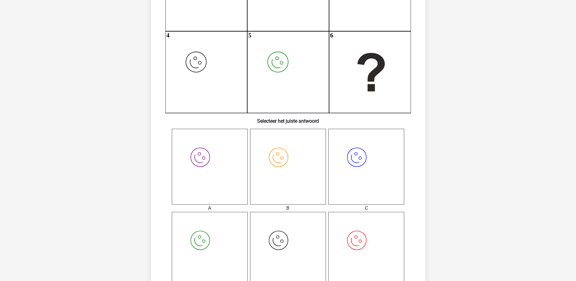
scroll to position [183, 0]
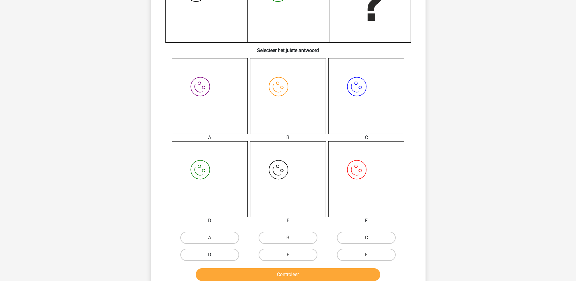
click at [226, 253] on label "D" at bounding box center [209, 255] width 59 height 12
click at [213, 255] on input "D" at bounding box center [211, 257] width 4 height 4
radio input "true"
click at [238, 270] on button "Controleer" at bounding box center [288, 274] width 184 height 13
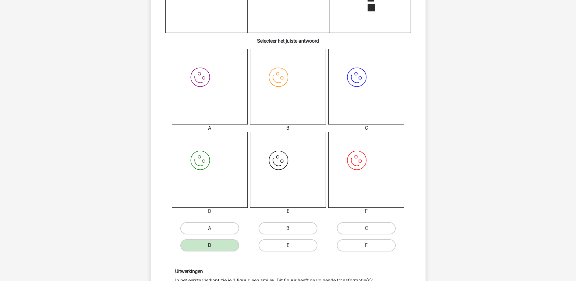
scroll to position [259, 0]
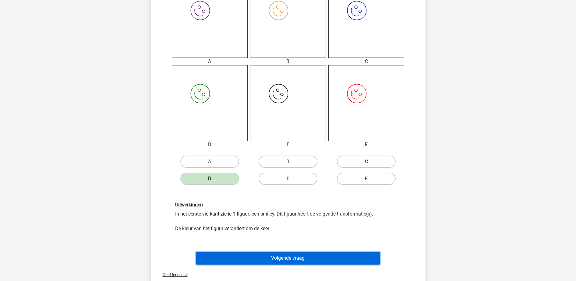
click at [248, 257] on button "Volgende vraag" at bounding box center [288, 258] width 184 height 13
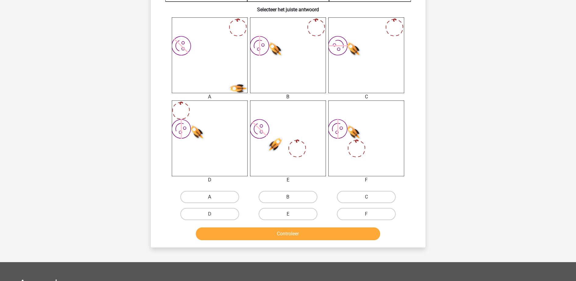
scroll to position [228, 0]
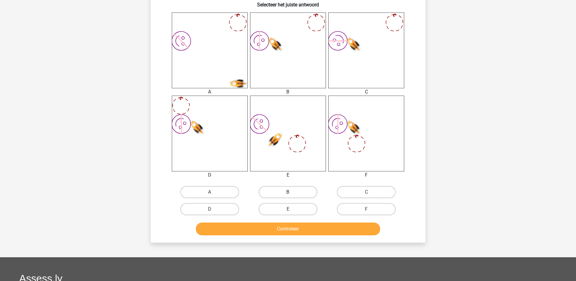
click at [292, 190] on label "B" at bounding box center [287, 192] width 59 height 12
click at [292, 192] on input "B" at bounding box center [290, 194] width 4 height 4
radio input "true"
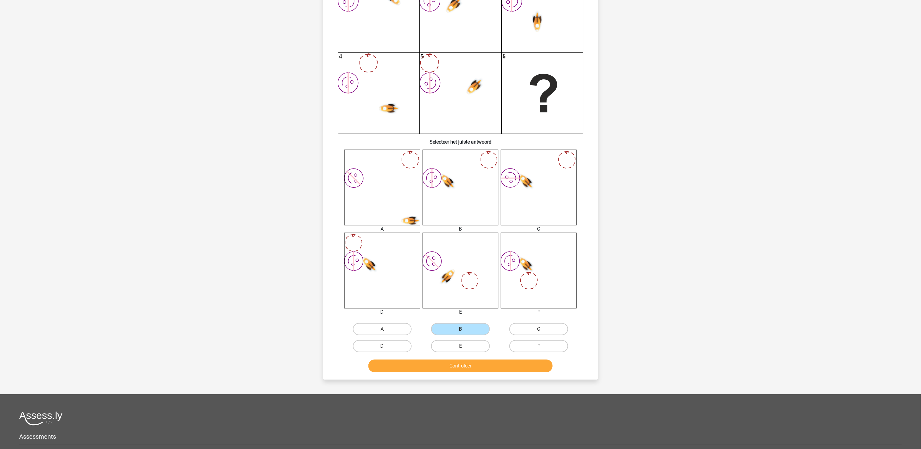
scroll to position [30, 0]
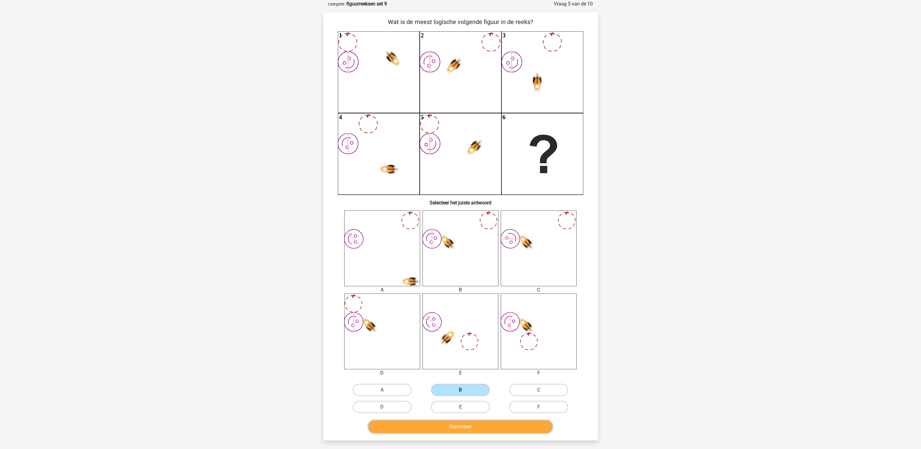
click at [486, 281] on button "Controleer" at bounding box center [460, 427] width 184 height 13
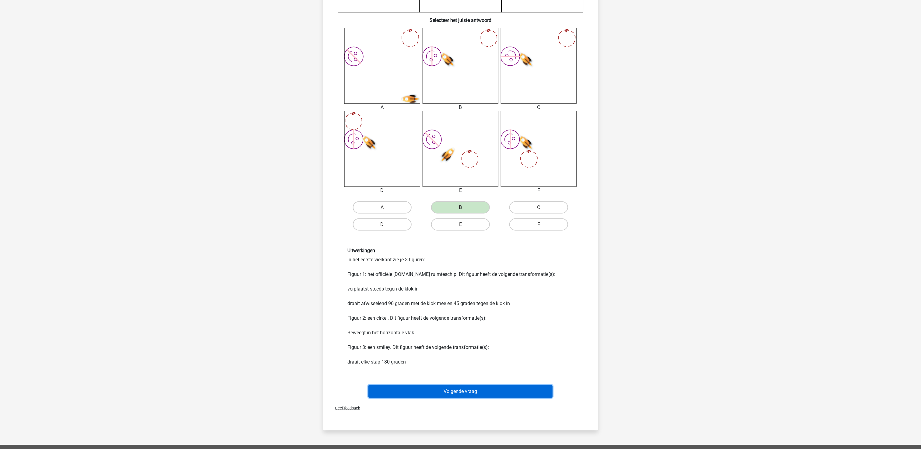
click at [492, 281] on button "Volgende vraag" at bounding box center [460, 391] width 184 height 13
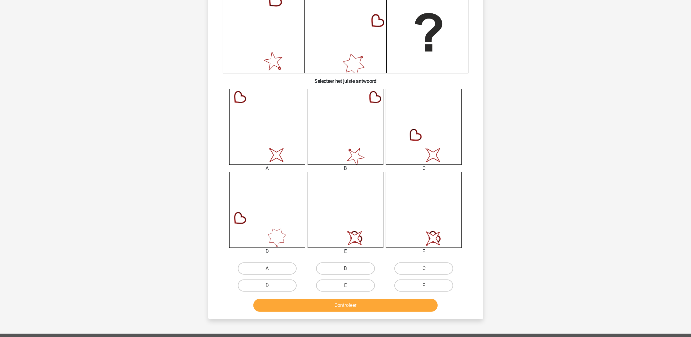
scroll to position [167, 0]
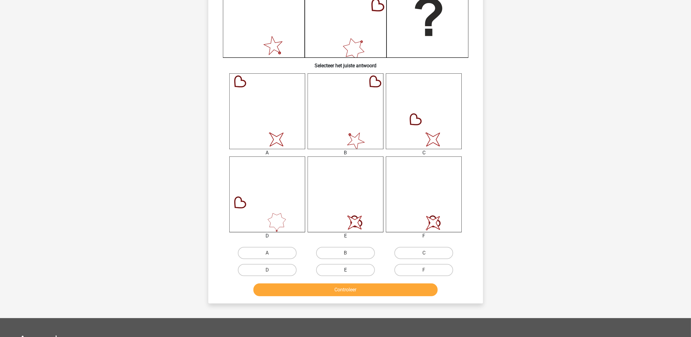
click at [338, 270] on label "E" at bounding box center [345, 270] width 59 height 12
click at [345, 270] on input "E" at bounding box center [347, 272] width 4 height 4
radio input "true"
click at [343, 281] on div "Controleer" at bounding box center [345, 288] width 255 height 20
click at [342, 281] on button "Controleer" at bounding box center [345, 289] width 184 height 13
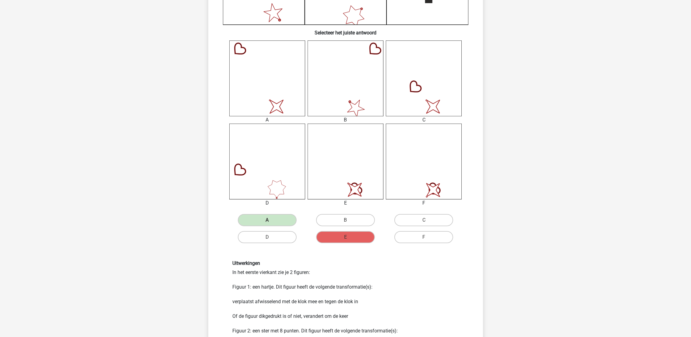
scroll to position [365, 0]
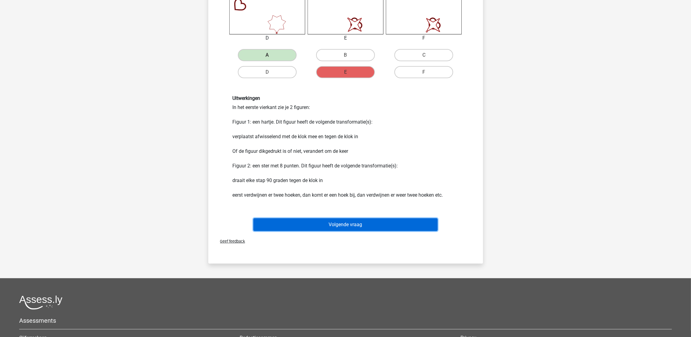
click at [329, 220] on button "Volgende vraag" at bounding box center [345, 224] width 184 height 13
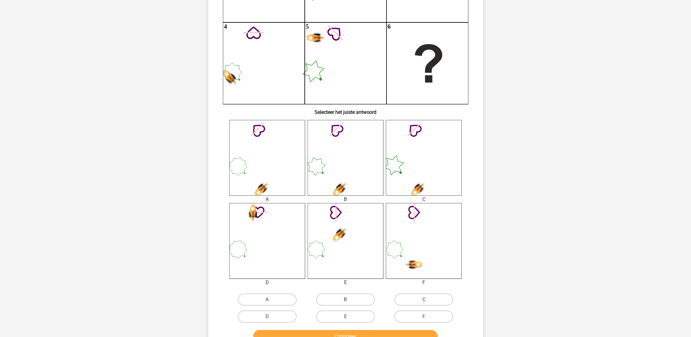
scroll to position [121, 0]
